Goal: Navigation & Orientation: Find specific page/section

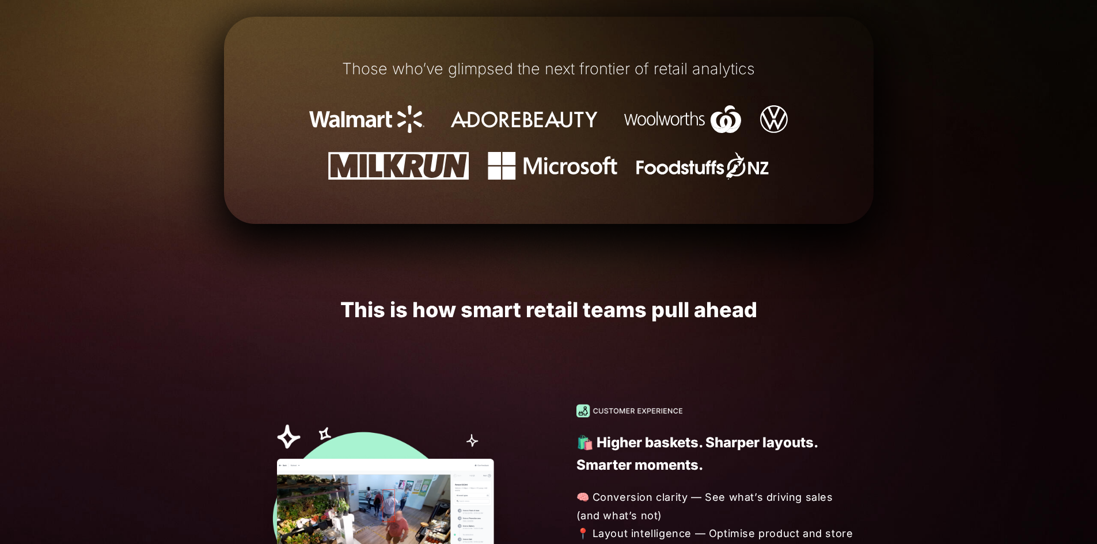
scroll to position [864, 0]
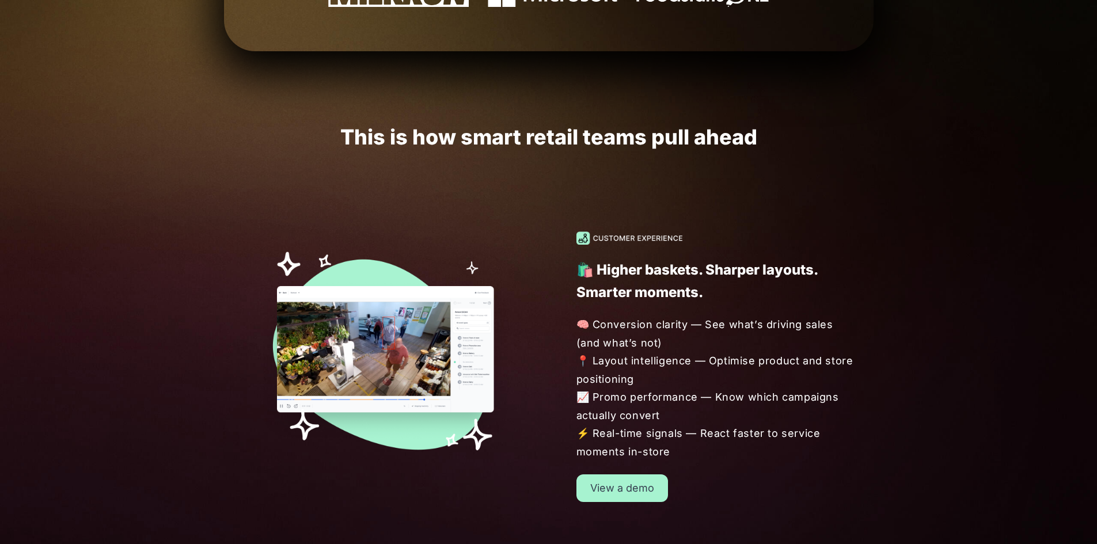
click at [654, 490] on link "View a demo" at bounding box center [623, 489] width 92 height 28
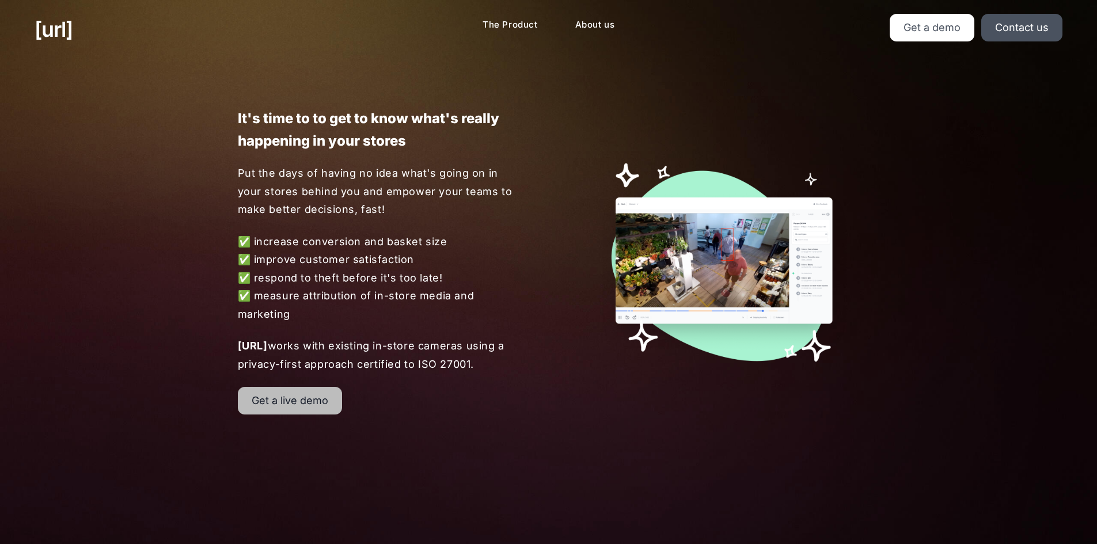
click at [318, 414] on link "Get a live demo" at bounding box center [290, 401] width 104 height 28
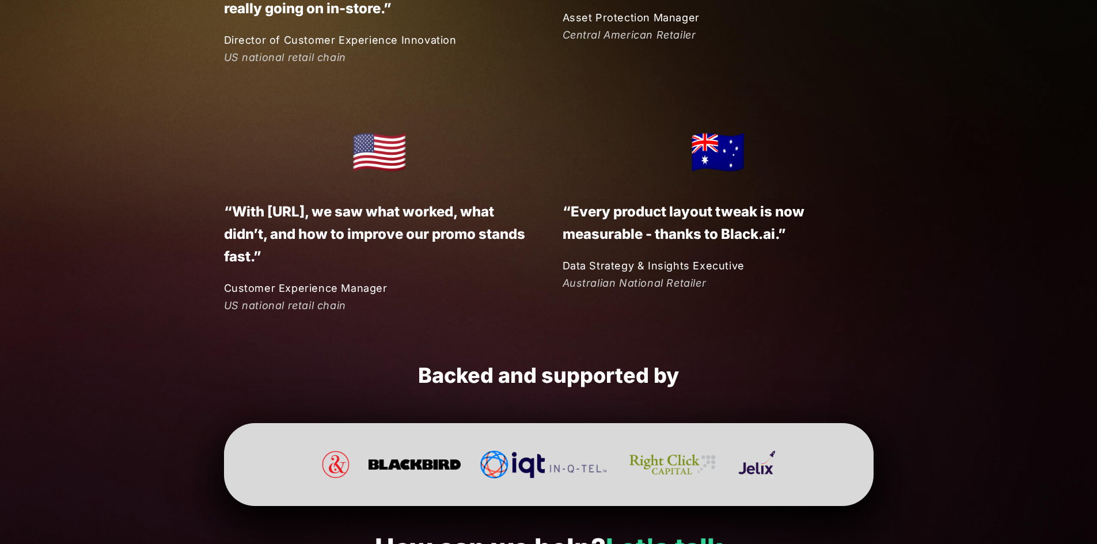
scroll to position [3031, 0]
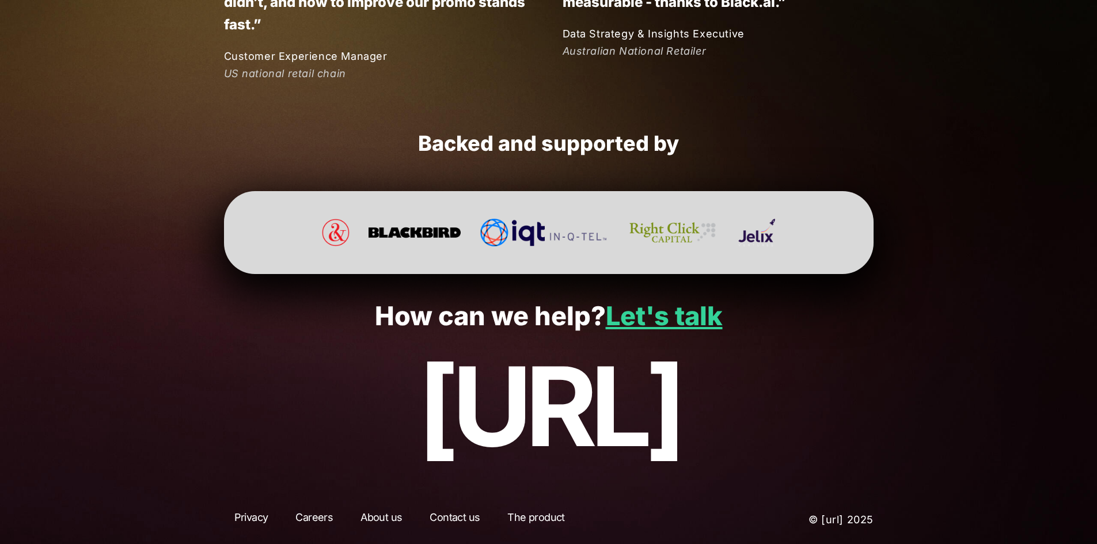
click at [392, 521] on link "About us" at bounding box center [381, 520] width 62 height 21
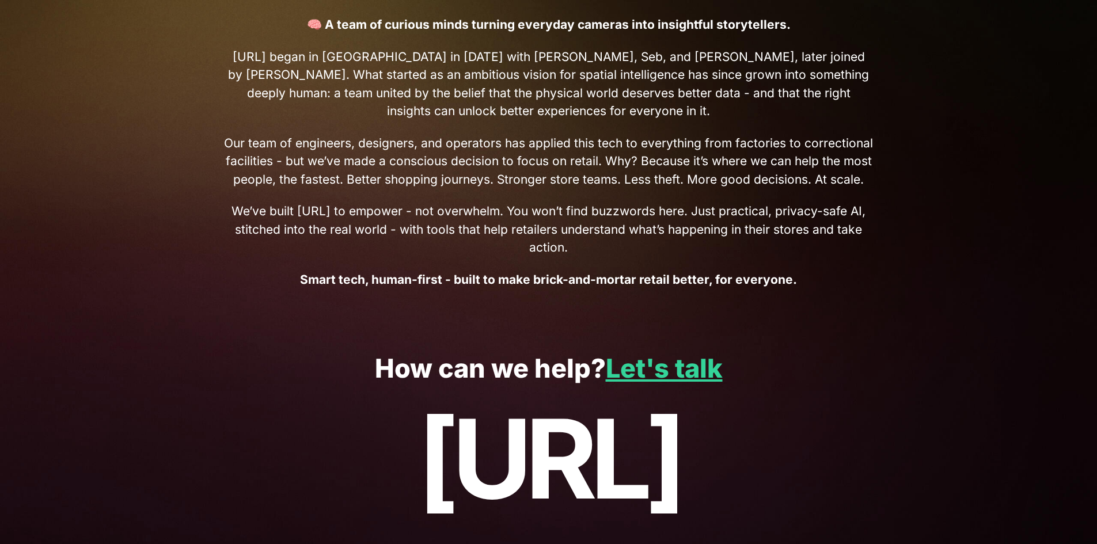
scroll to position [514, 0]
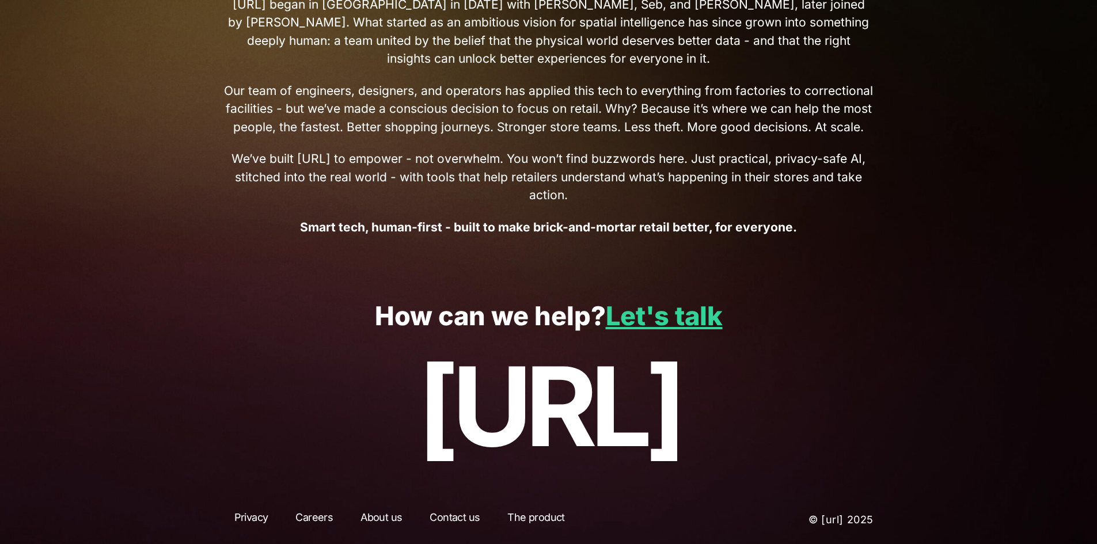
drag, startPoint x: 301, startPoint y: 509, endPoint x: 306, endPoint y: 507, distance: 6.2
click at [301, 510] on link "Careers" at bounding box center [314, 520] width 58 height 21
